Goal: Use online tool/utility: Use online tool/utility

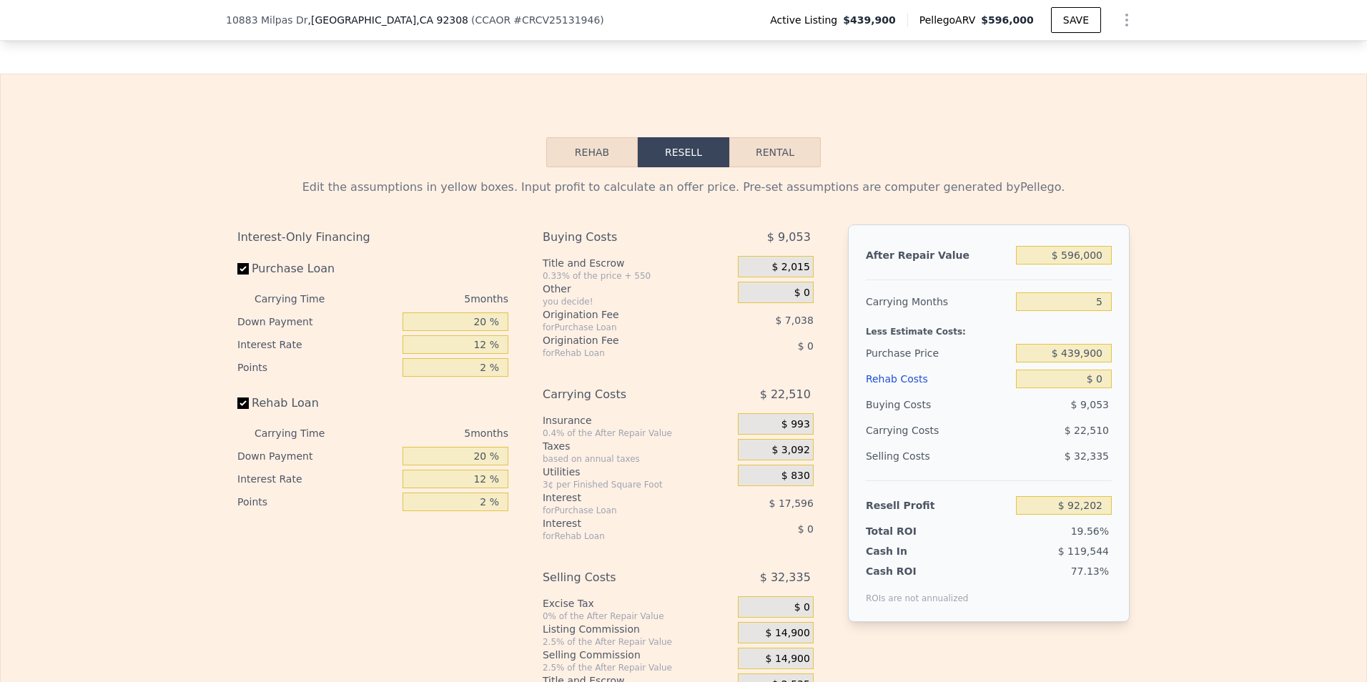
scroll to position [2068, 0]
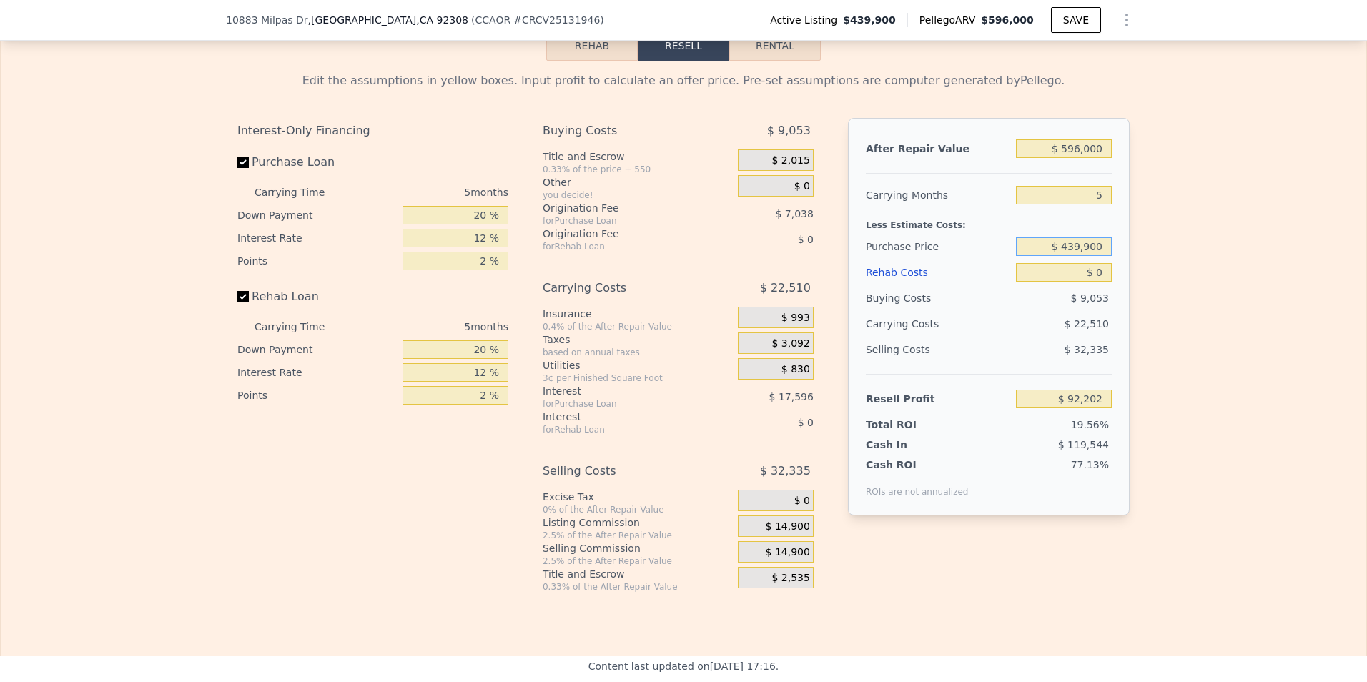
click at [1075, 256] on input "$ 439,900" at bounding box center [1064, 246] width 96 height 19
type input "$ 409,900"
click at [1100, 282] on input "$ 0" at bounding box center [1064, 272] width 96 height 19
type input "$ 123,982"
type input "$ 1"
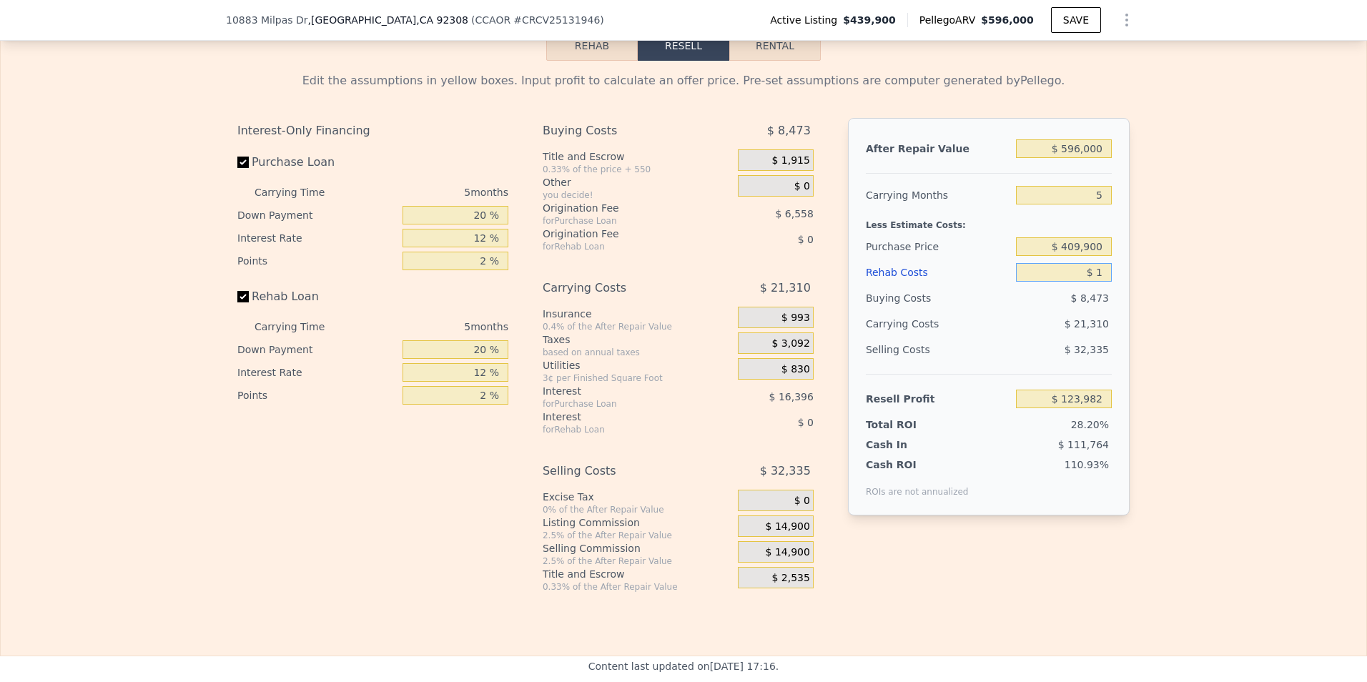
type input "$ 123,981"
type input "$ 10"
type input "$ 123,972"
type input "$ 100"
type input "$ 123,875"
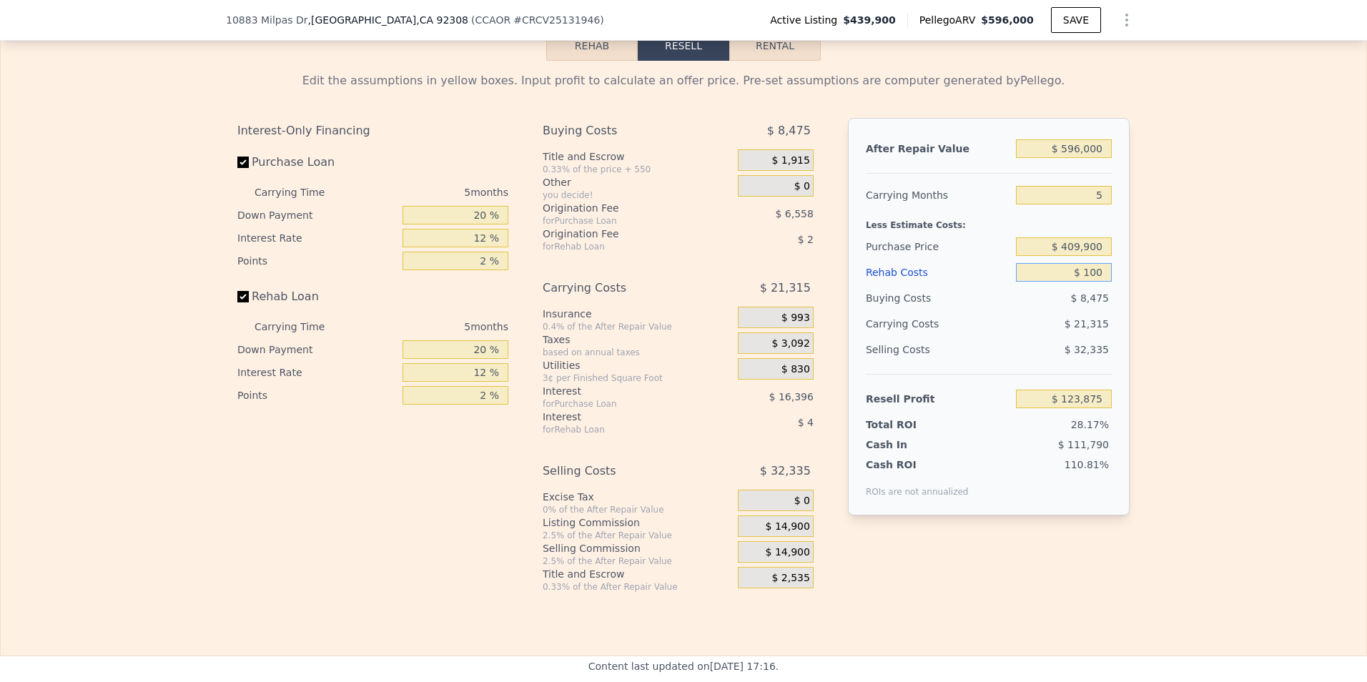
type input "$ 1,000"
type input "$ 122,926"
type input "$ 10,000"
type input "$ 113,422"
type input "$ 100,000"
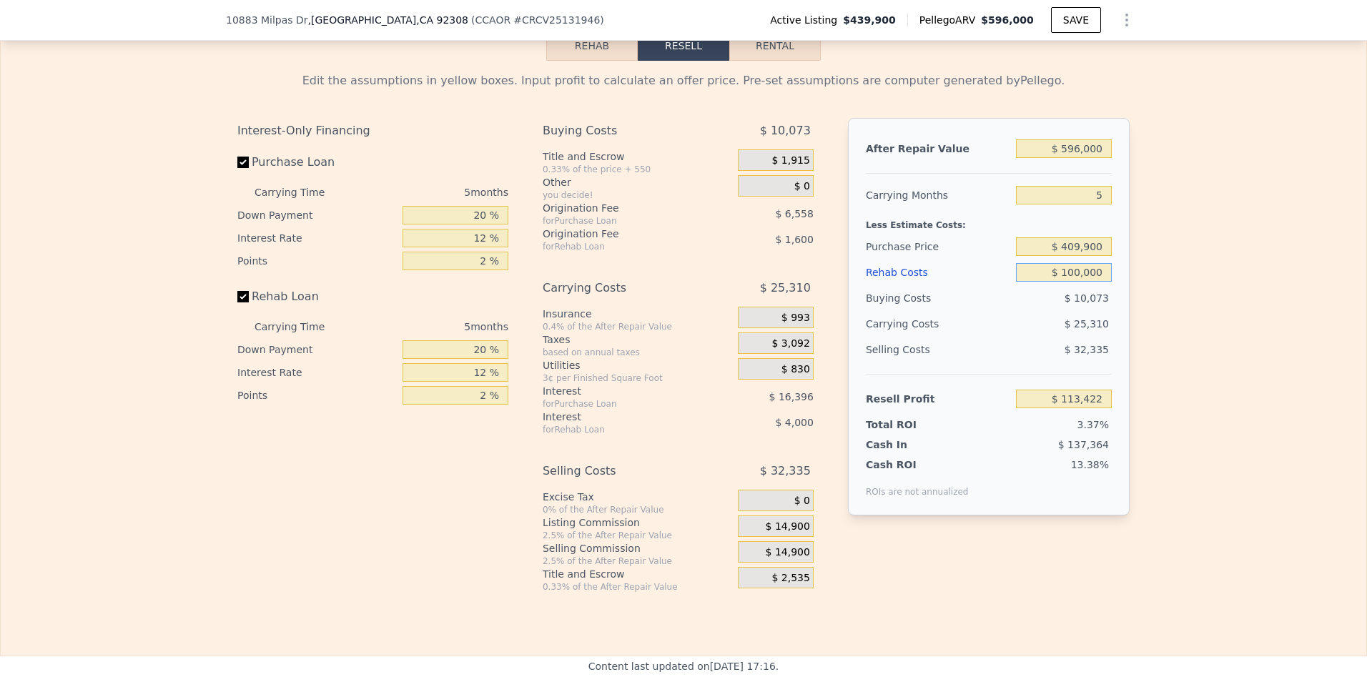
type input "$ 18,382"
type input "$ 100,000"
